Goal: Information Seeking & Learning: Learn about a topic

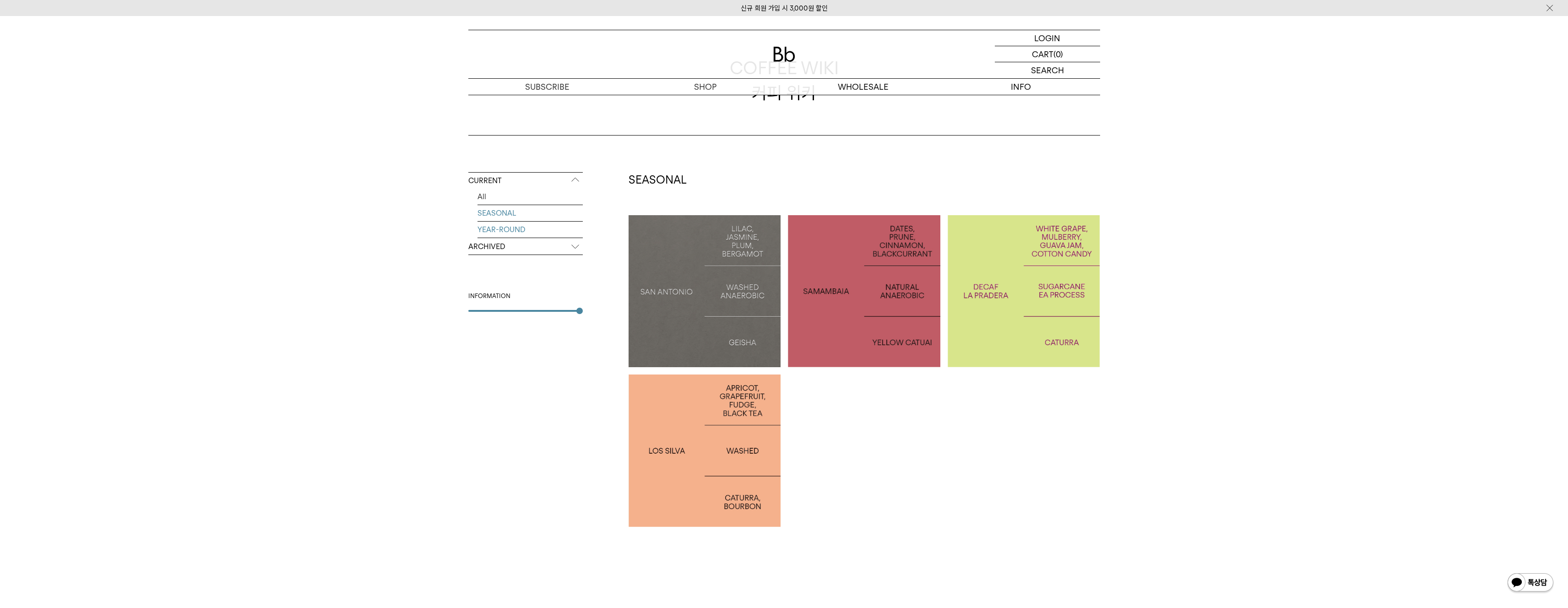
click at [504, 230] on link "YEAR-ROUND" at bounding box center [530, 229] width 105 height 16
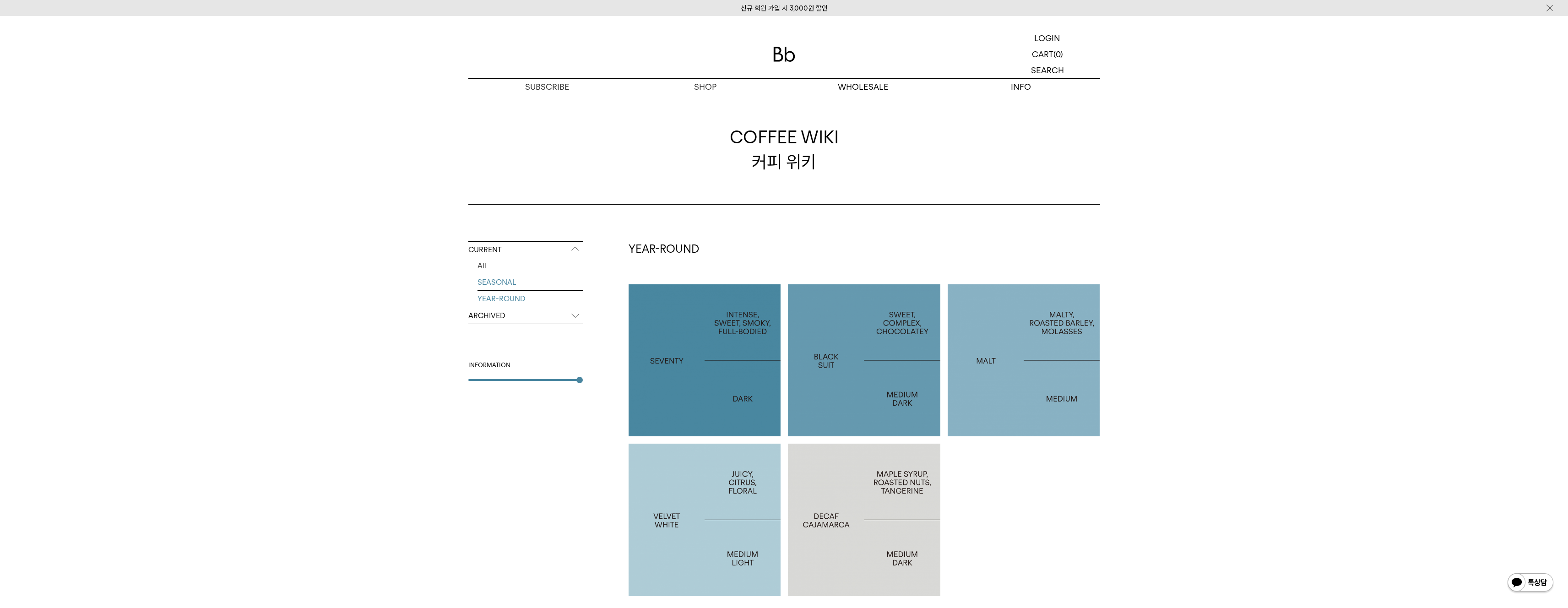
click at [509, 276] on link "SEASONAL" at bounding box center [530, 282] width 105 height 16
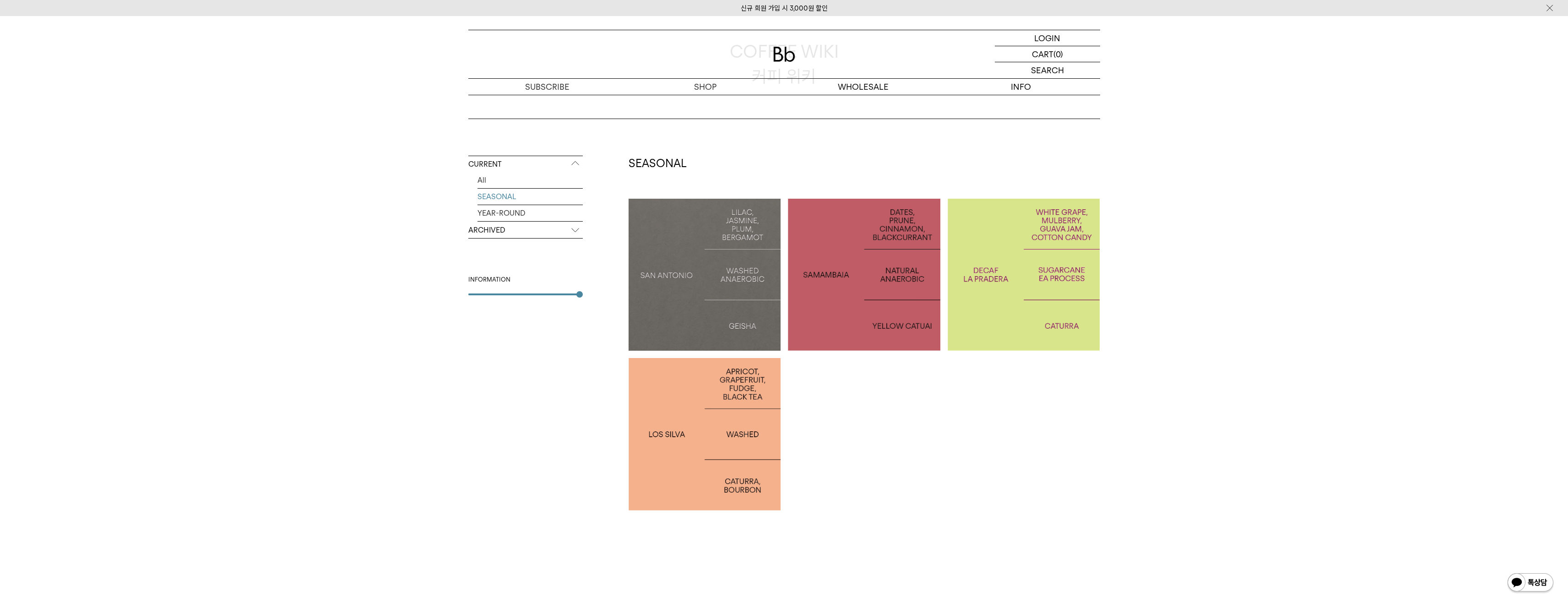
scroll to position [86, 0]
